Goal: Task Accomplishment & Management: Manage account settings

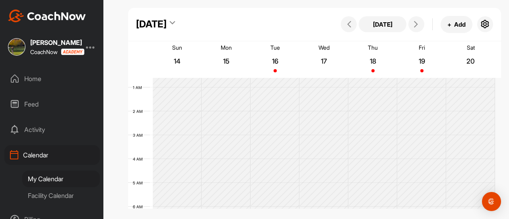
scroll to position [14, 0]
click at [350, 27] on icon at bounding box center [349, 24] width 6 height 6
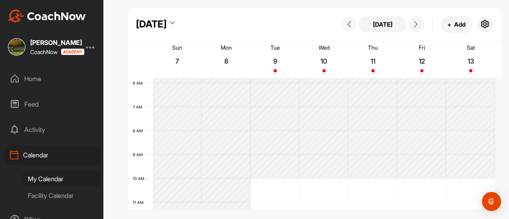
click at [350, 27] on icon at bounding box center [349, 24] width 6 height 6
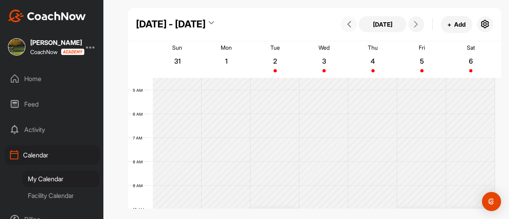
scroll to position [106, 0]
click at [348, 31] on button at bounding box center [349, 24] width 16 height 16
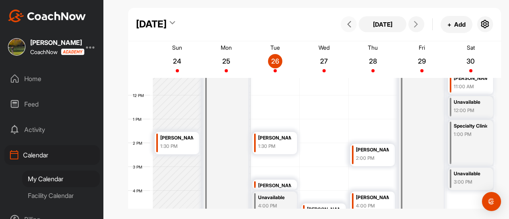
scroll to position [269, 0]
click at [413, 27] on icon at bounding box center [416, 24] width 6 height 6
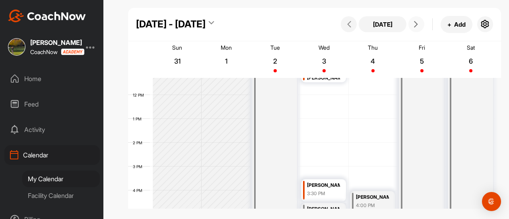
scroll to position [138, 0]
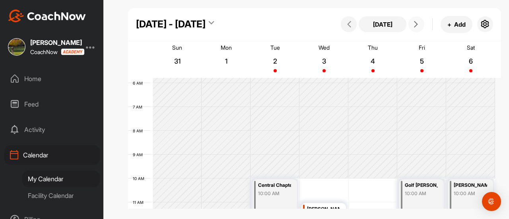
click at [413, 27] on icon at bounding box center [416, 24] width 6 height 6
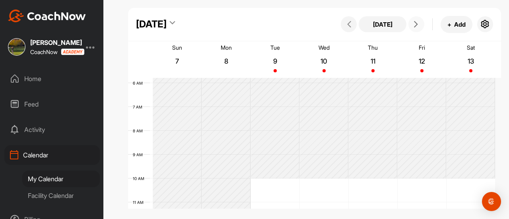
click at [413, 27] on icon at bounding box center [416, 24] width 6 height 6
click at [413, 28] on button at bounding box center [416, 24] width 16 height 16
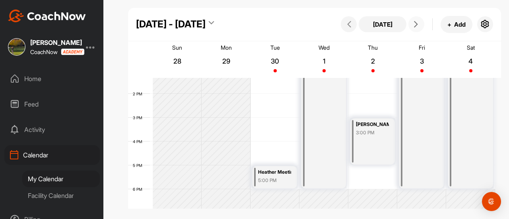
scroll to position [318, 0]
click at [368, 136] on div "[PERSON_NAME] Clinic 3:00 PM" at bounding box center [372, 141] width 45 height 46
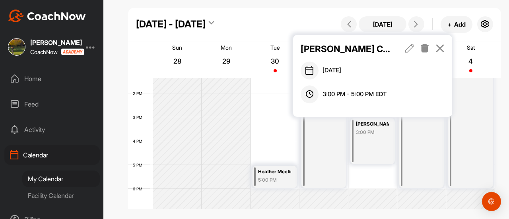
click at [422, 51] on icon at bounding box center [424, 48] width 9 height 9
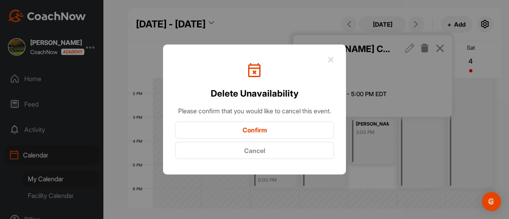
click at [258, 135] on button "Confirm" at bounding box center [254, 130] width 159 height 17
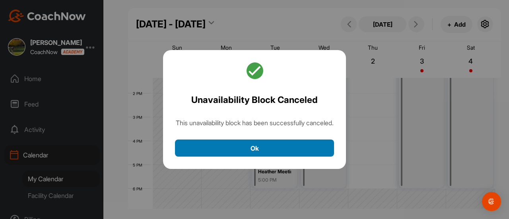
click at [261, 150] on button "Ok" at bounding box center [254, 148] width 159 height 17
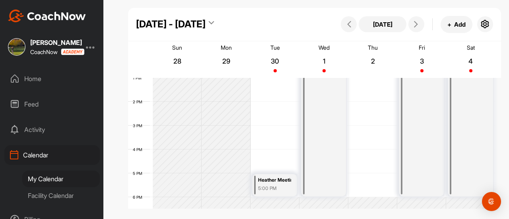
scroll to position [312, 0]
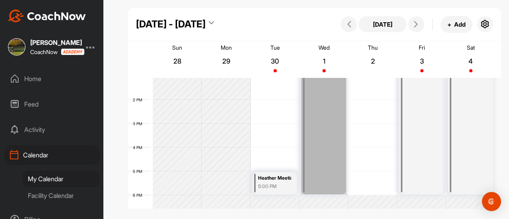
click at [303, 100] on link "Unavailable 9:00 AM" at bounding box center [324, 88] width 47 height 214
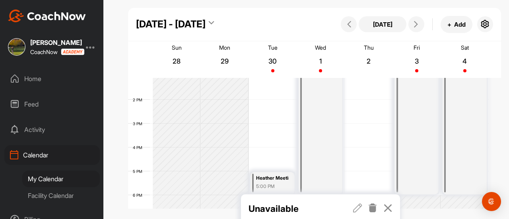
click at [386, 207] on icon at bounding box center [387, 208] width 9 height 9
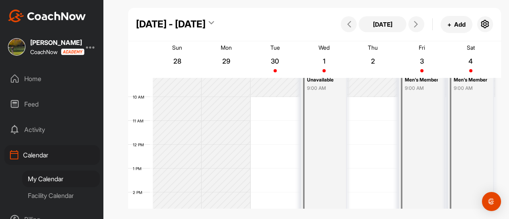
scroll to position [219, 0]
click at [406, 89] on div "9:00 AM" at bounding box center [421, 88] width 33 height 7
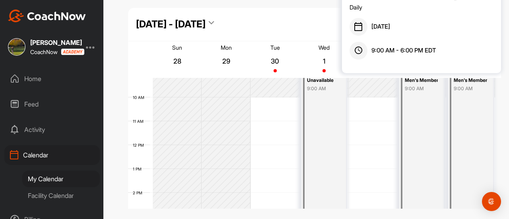
click at [382, 120] on div "12 AM 1 AM 2 AM 3 AM 4 AM 5 AM 6 AM 7 AM 8 AM 9 AM 10 AM 11 AM 12 PM 1 PM 2 PM …" at bounding box center [311, 145] width 367 height 572
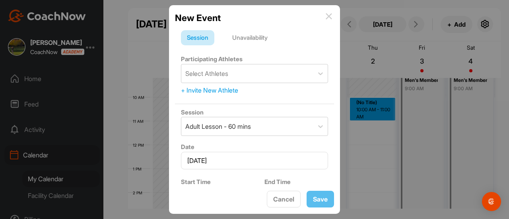
click at [330, 17] on img at bounding box center [329, 16] width 6 height 6
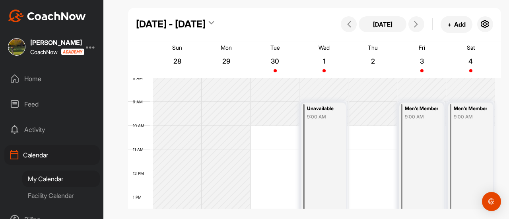
scroll to position [187, 0]
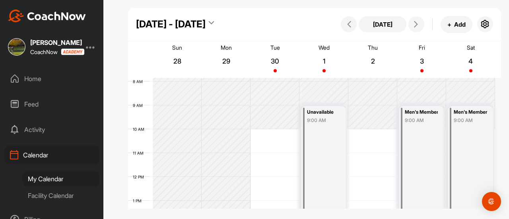
click at [330, 112] on div "Unavailable" at bounding box center [323, 112] width 33 height 9
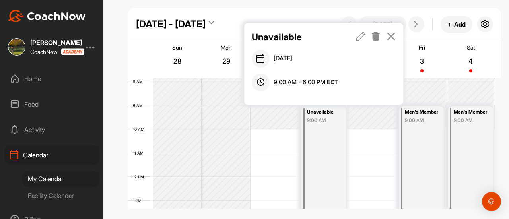
click at [359, 37] on icon at bounding box center [360, 36] width 9 height 9
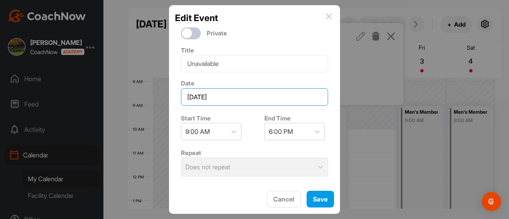
click at [235, 94] on input "[DATE]" at bounding box center [254, 96] width 147 height 17
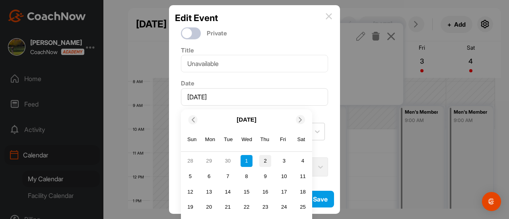
click at [264, 159] on div "2" at bounding box center [265, 161] width 12 height 12
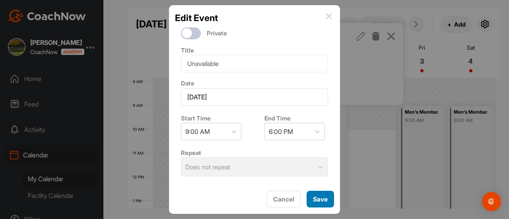
click at [325, 200] on button "Save" at bounding box center [319, 199] width 27 height 17
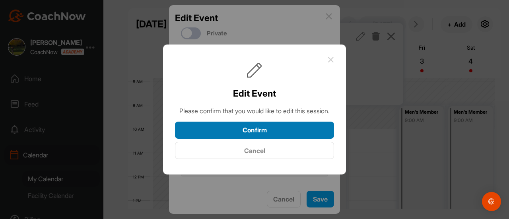
click at [277, 139] on button "Confirm" at bounding box center [254, 130] width 159 height 17
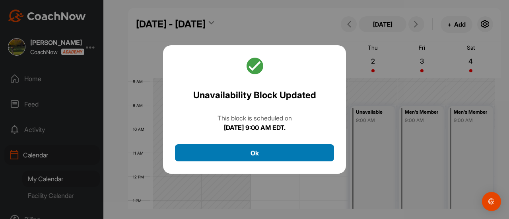
click at [272, 147] on button "Ok" at bounding box center [254, 152] width 159 height 17
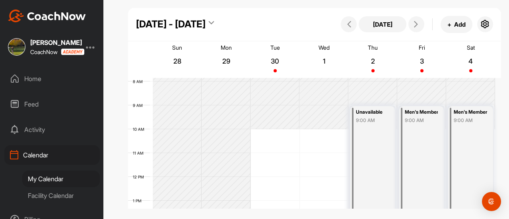
click at [422, 123] on div "9:00 AM" at bounding box center [421, 120] width 33 height 7
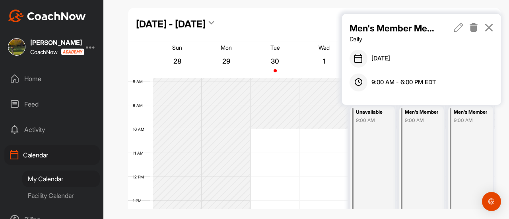
click at [474, 27] on icon at bounding box center [473, 27] width 9 height 9
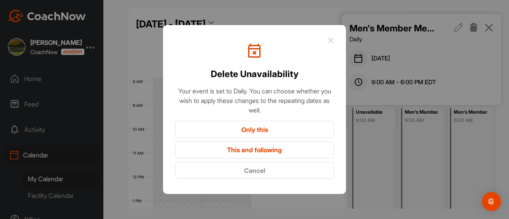
click at [247, 149] on button "This and following" at bounding box center [254, 150] width 159 height 17
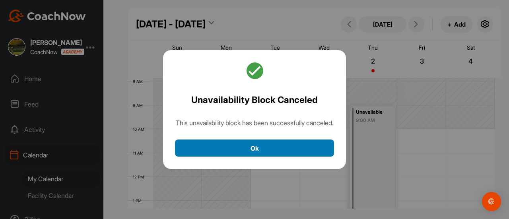
click at [249, 151] on button "Ok" at bounding box center [254, 148] width 159 height 17
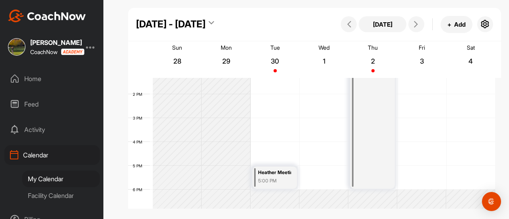
scroll to position [301, 0]
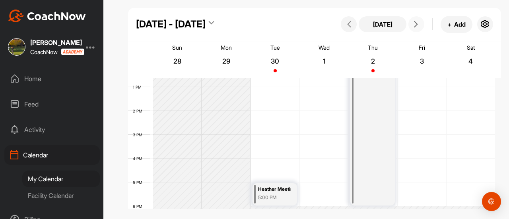
click at [413, 29] on button at bounding box center [416, 24] width 16 height 16
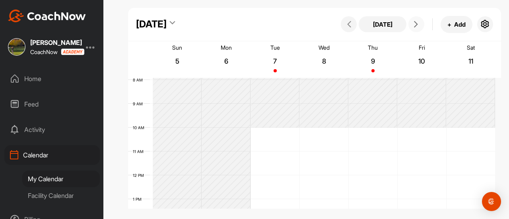
scroll to position [182, 0]
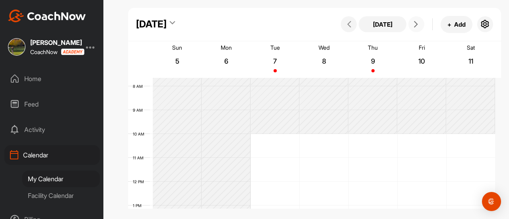
click at [415, 24] on icon at bounding box center [416, 24] width 6 height 6
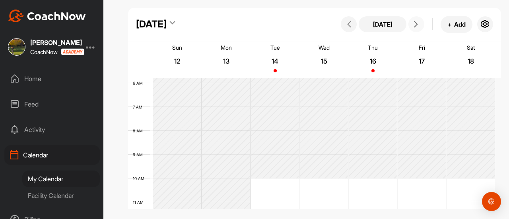
drag, startPoint x: 415, startPoint y: 24, endPoint x: 423, endPoint y: 121, distance: 96.9
click at [423, 121] on div "[DATE] [DATE] + Add Sun 12 Mon 13 Tue 14 Wed 15 Thu 16 Fri 17 Sat 18 12 AM 1 AM…" at bounding box center [314, 91] width 373 height 167
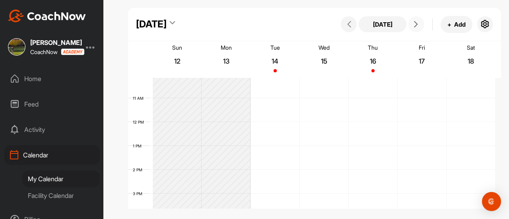
scroll to position [242, 0]
click at [415, 24] on icon at bounding box center [416, 24] width 6 height 6
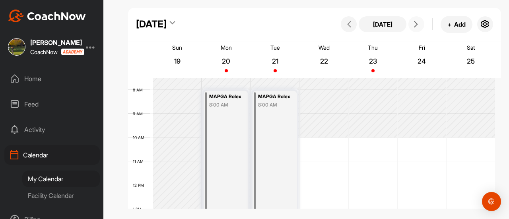
scroll to position [178, 0]
click at [417, 24] on icon at bounding box center [416, 24] width 6 height 6
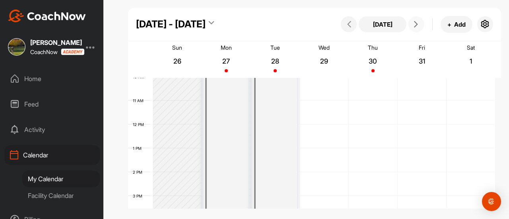
scroll to position [239, 0]
click at [351, 24] on icon at bounding box center [349, 24] width 6 height 6
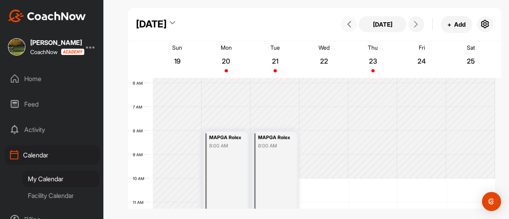
click at [351, 24] on icon at bounding box center [349, 24] width 6 height 6
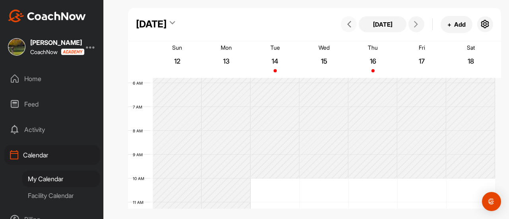
click at [351, 24] on icon at bounding box center [349, 24] width 6 height 6
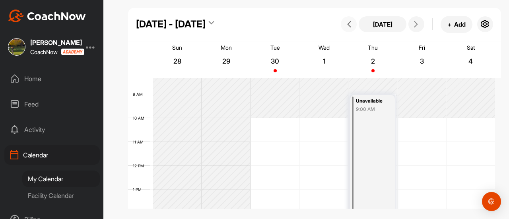
scroll to position [199, 0]
click at [350, 25] on icon at bounding box center [349, 24] width 6 height 6
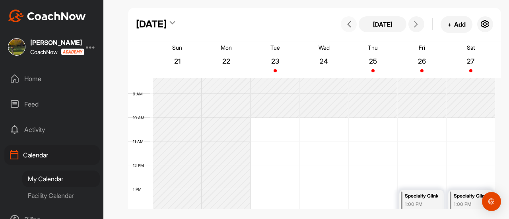
scroll to position [138, 0]
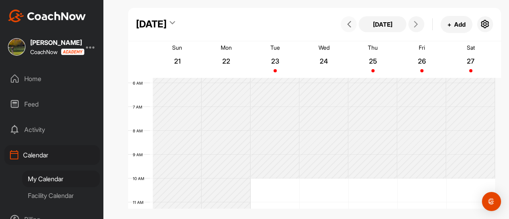
click at [350, 25] on icon at bounding box center [349, 24] width 6 height 6
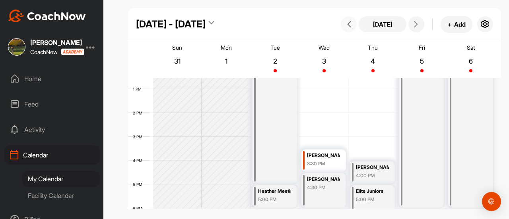
scroll to position [301, 0]
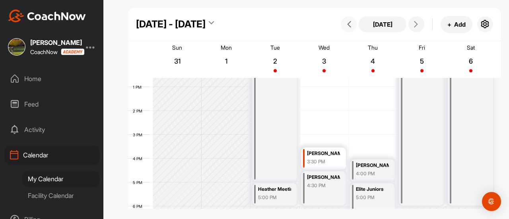
click at [349, 24] on icon at bounding box center [349, 24] width 6 height 6
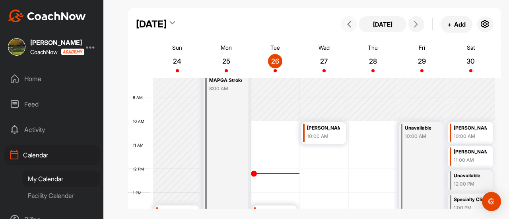
scroll to position [196, 0]
click at [416, 24] on icon at bounding box center [416, 24] width 6 height 6
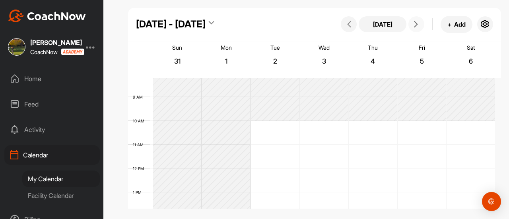
scroll to position [138, 0]
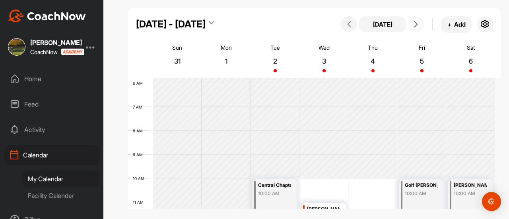
click at [416, 24] on icon at bounding box center [416, 24] width 6 height 6
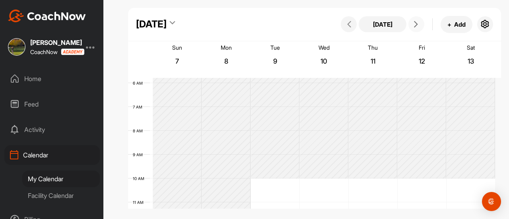
click at [416, 24] on icon at bounding box center [416, 24] width 6 height 6
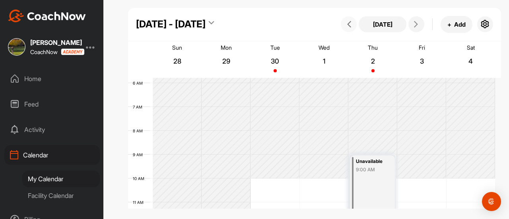
click at [349, 23] on icon at bounding box center [349, 24] width 6 height 6
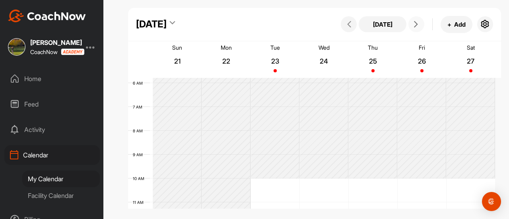
click at [415, 23] on icon at bounding box center [416, 24] width 6 height 6
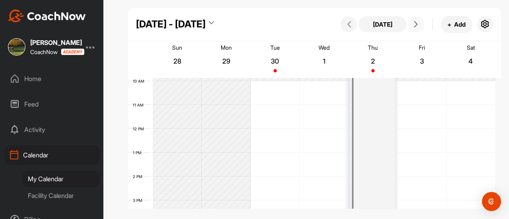
scroll to position [236, 0]
click at [347, 26] on icon at bounding box center [349, 24] width 6 height 6
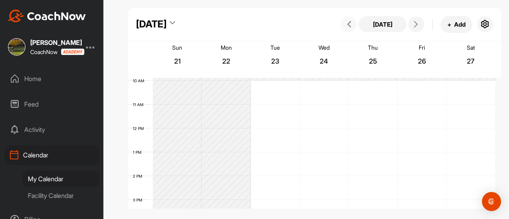
scroll to position [138, 0]
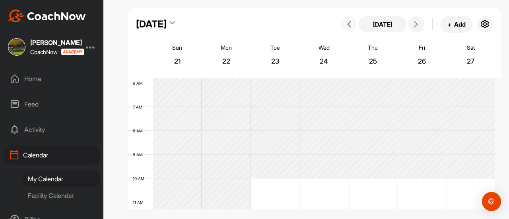
click at [347, 26] on icon at bounding box center [349, 24] width 6 height 6
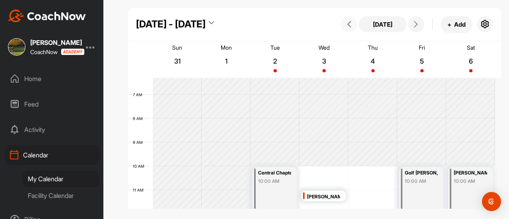
scroll to position [151, 0]
click at [353, 28] on button at bounding box center [349, 24] width 16 height 16
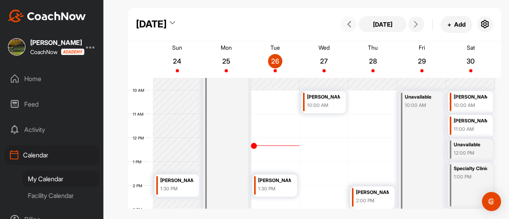
scroll to position [238, 0]
